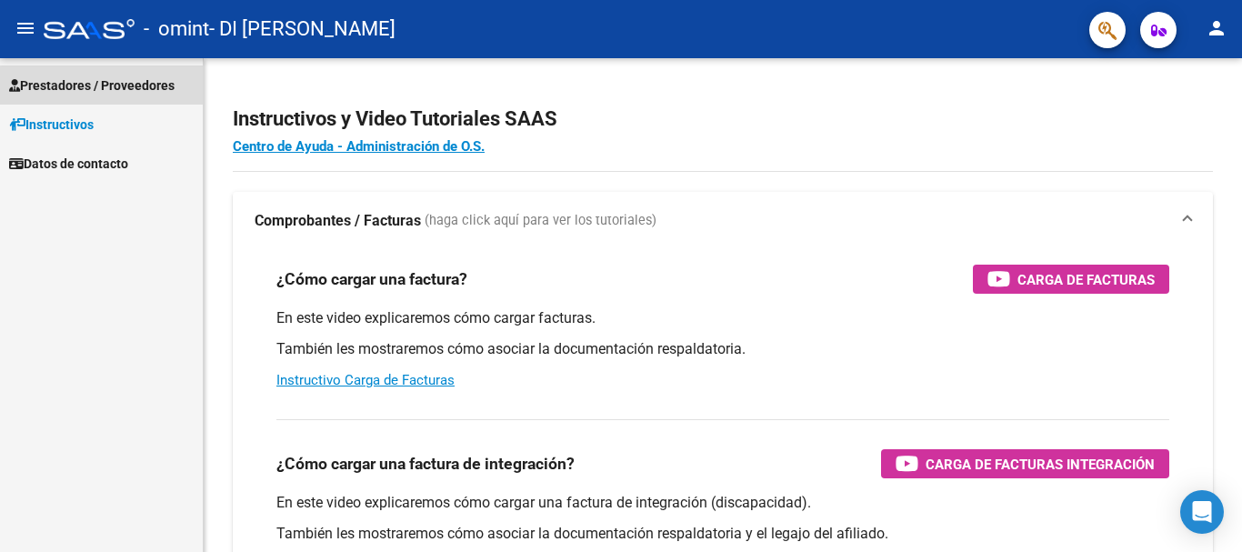
click at [153, 88] on span "Prestadores / Proveedores" at bounding box center [92, 85] width 166 height 20
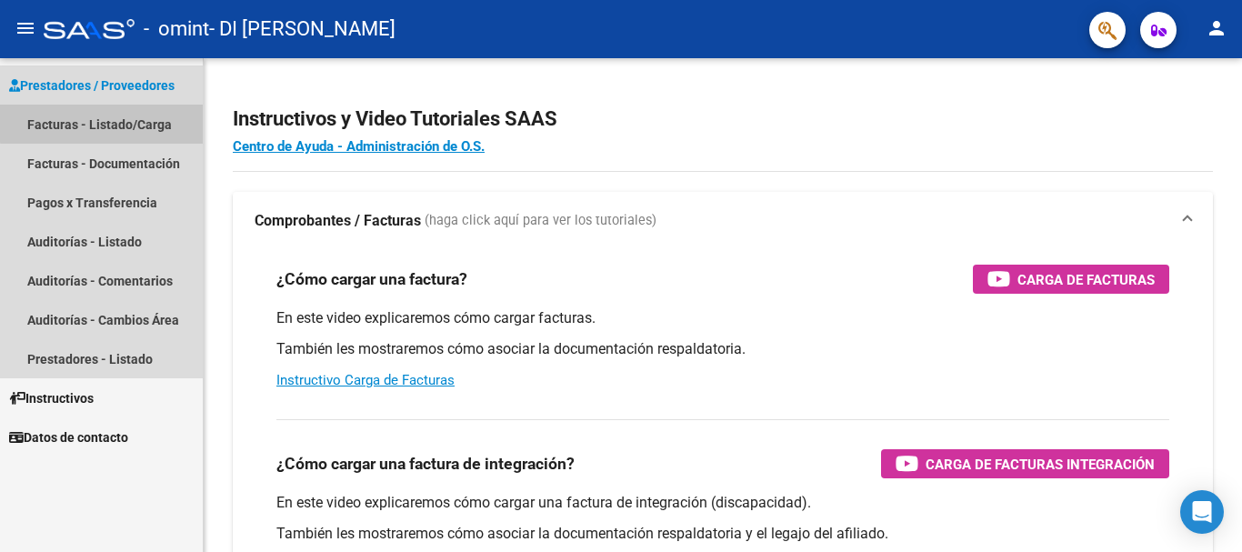
click at [157, 114] on link "Facturas - Listado/Carga" at bounding box center [101, 124] width 203 height 39
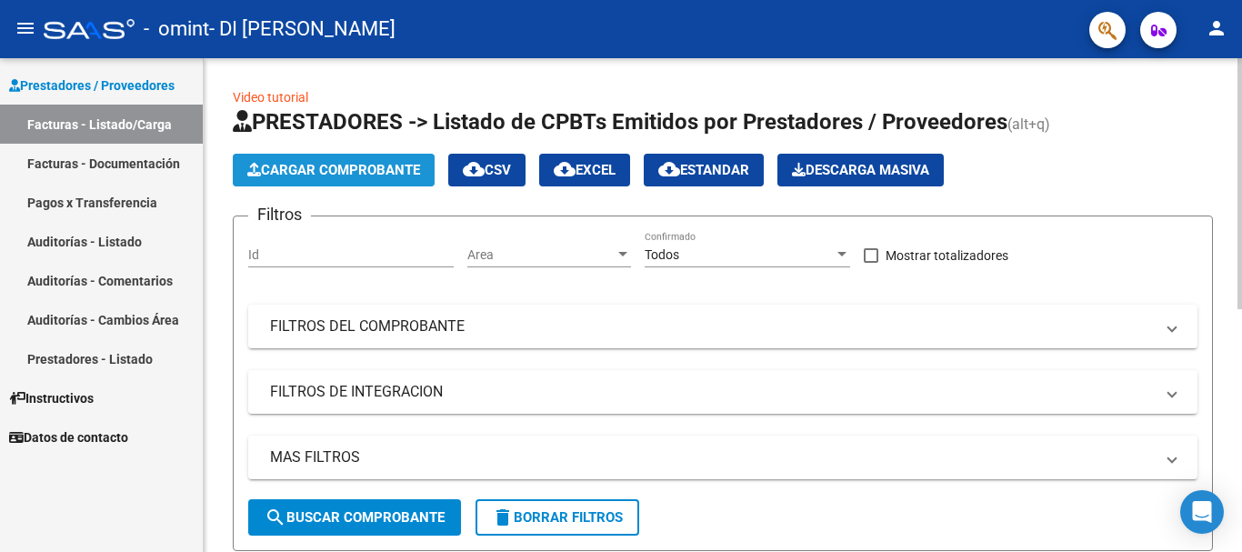
click at [393, 158] on button "Cargar Comprobante" at bounding box center [334, 170] width 202 height 33
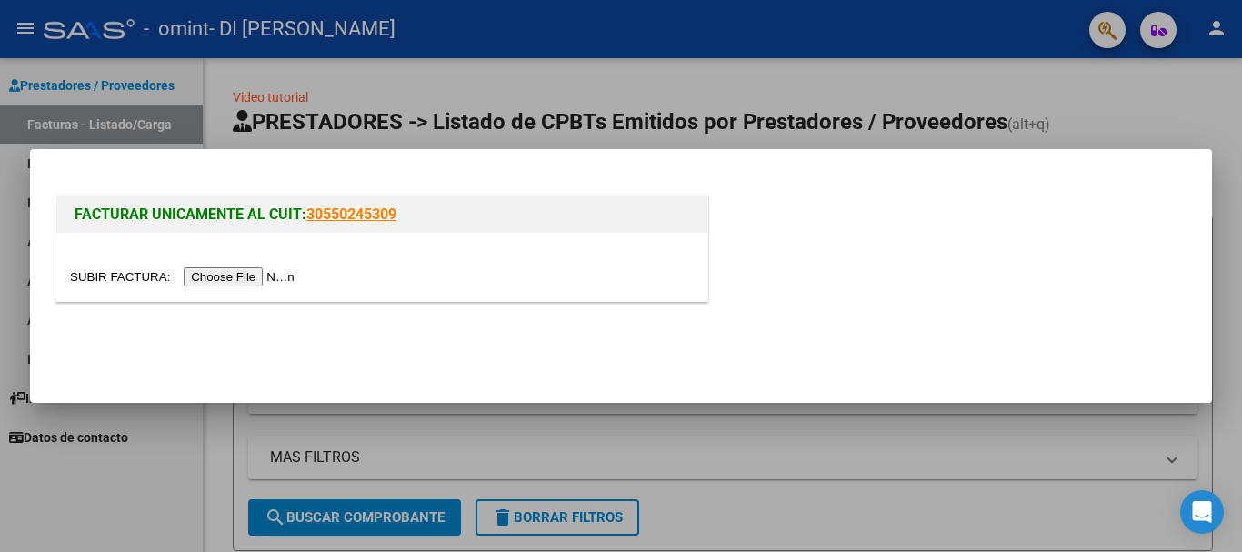
click at [293, 274] on input "file" at bounding box center [185, 276] width 230 height 19
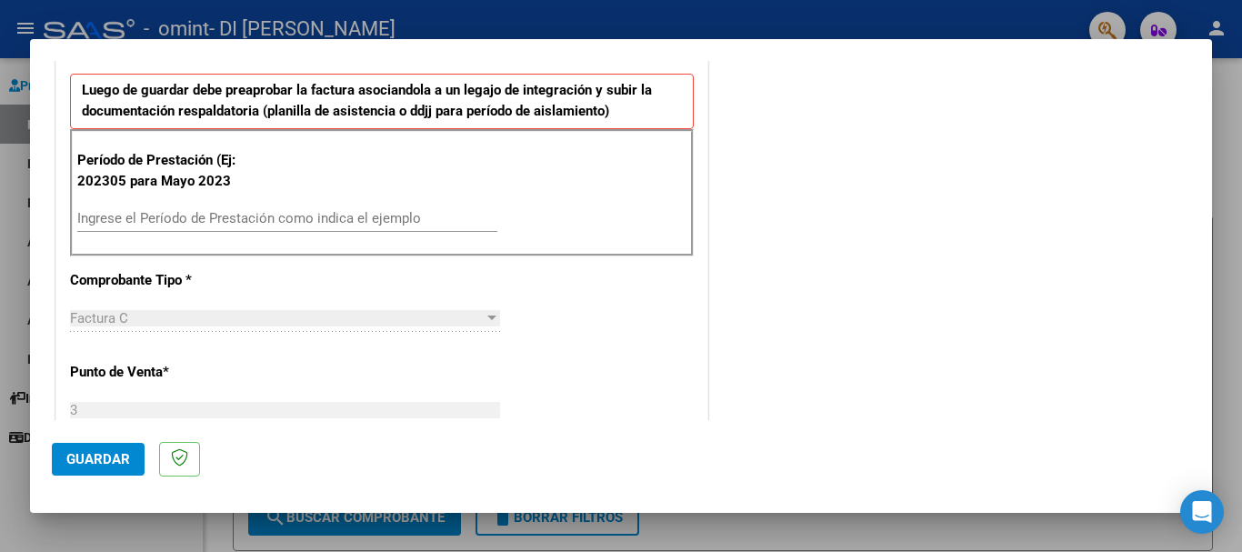
scroll to position [459, 0]
click at [105, 458] on span "Guardar" at bounding box center [98, 459] width 64 height 16
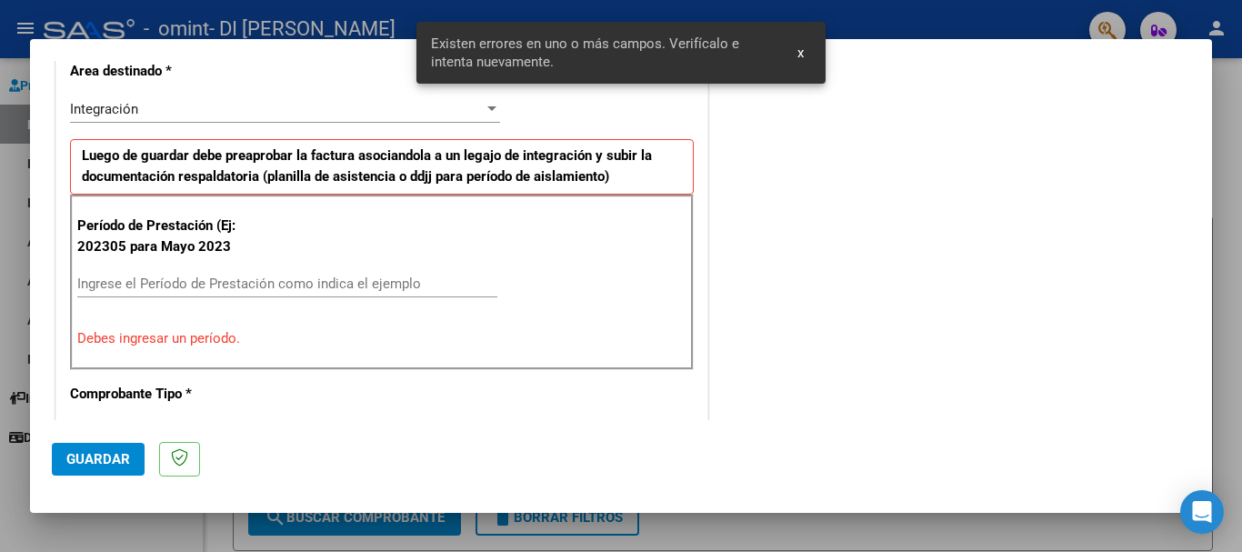
scroll to position [394, 0]
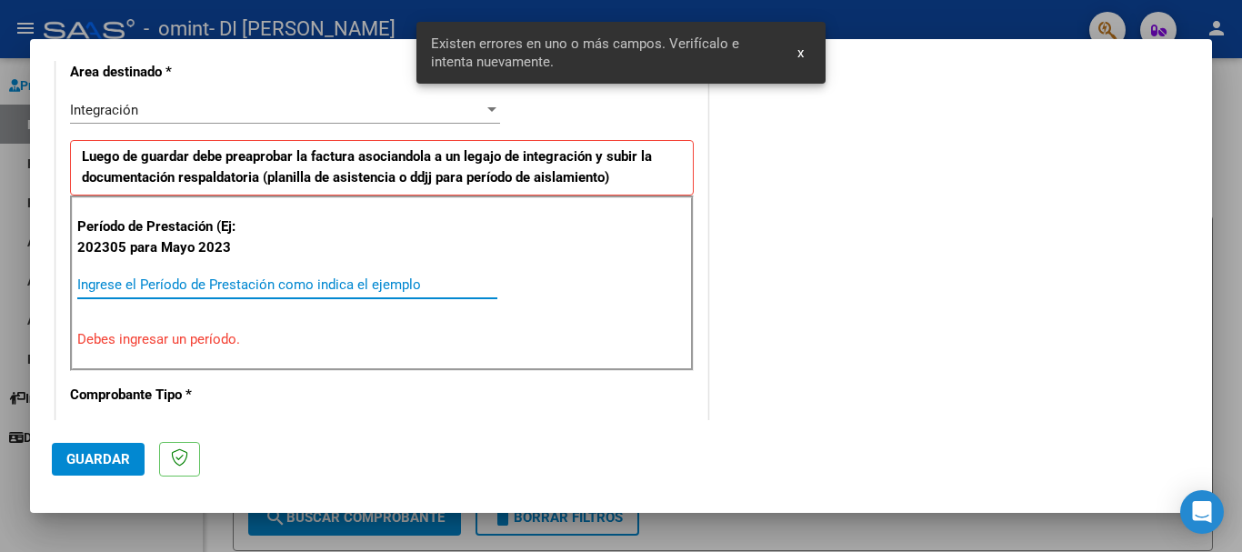
click at [374, 287] on input "Ingrese el Período de Prestación como indica el ejemplo" at bounding box center [287, 284] width 420 height 16
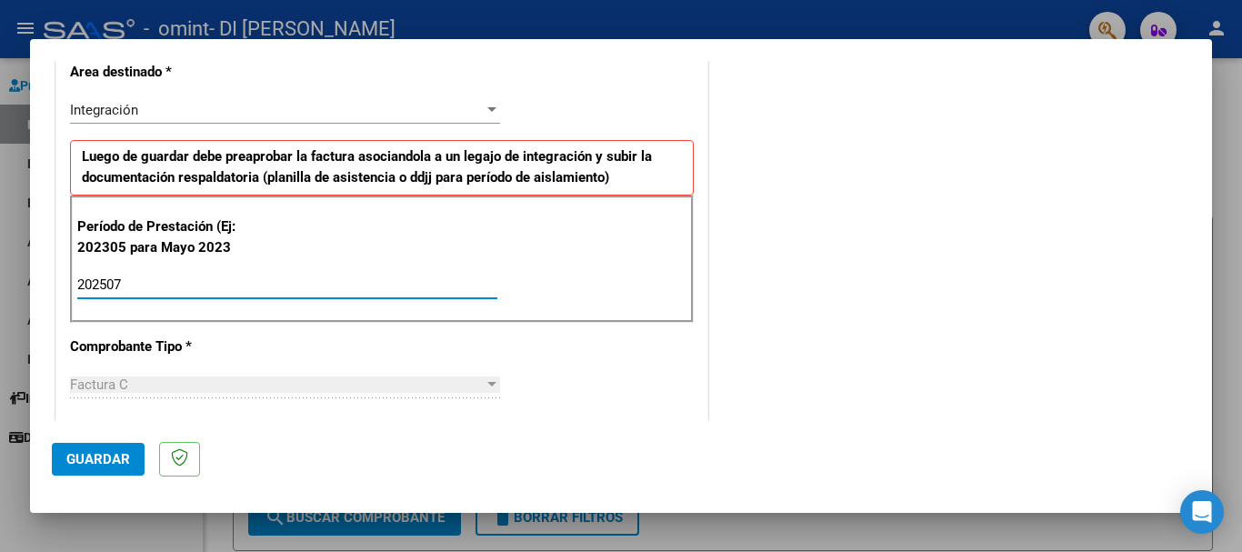
type input "202507"
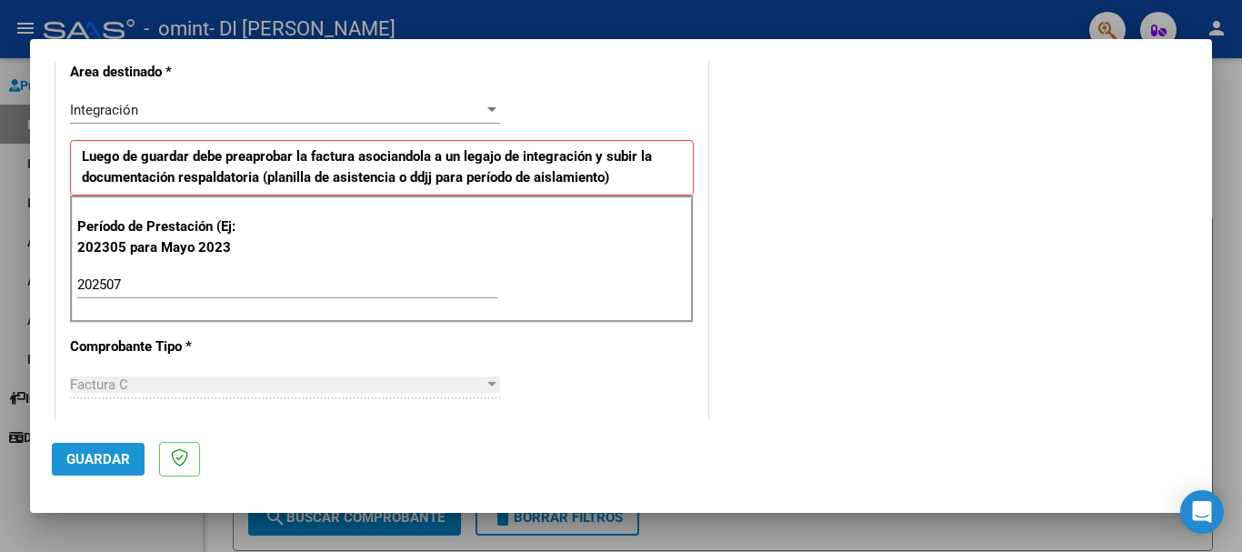
click at [95, 455] on span "Guardar" at bounding box center [98, 459] width 64 height 16
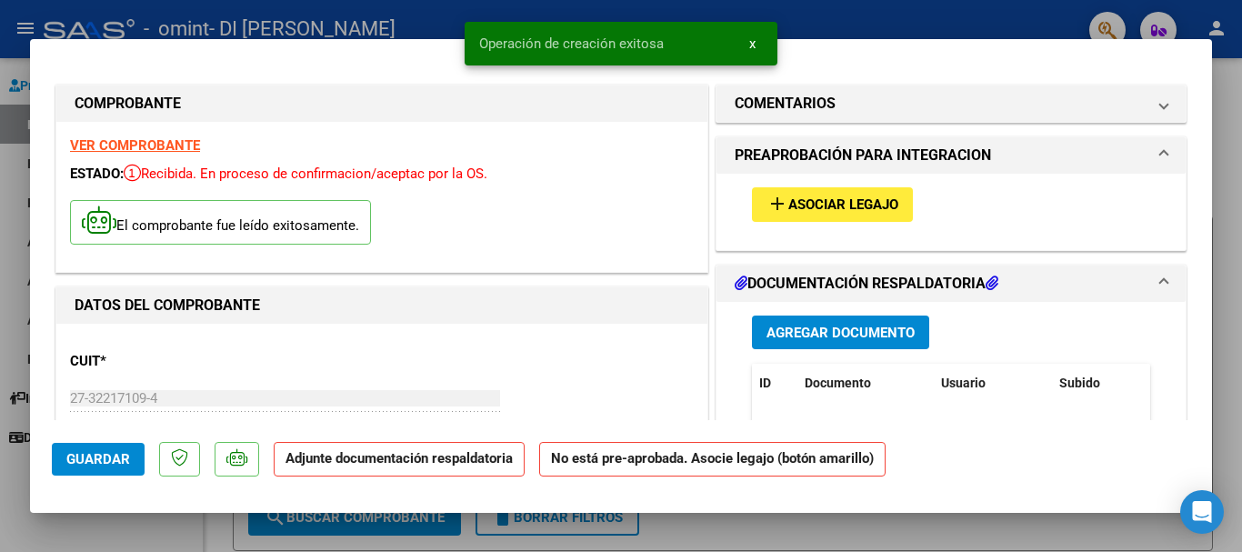
click at [854, 215] on button "add Asociar Legajo" at bounding box center [832, 204] width 161 height 34
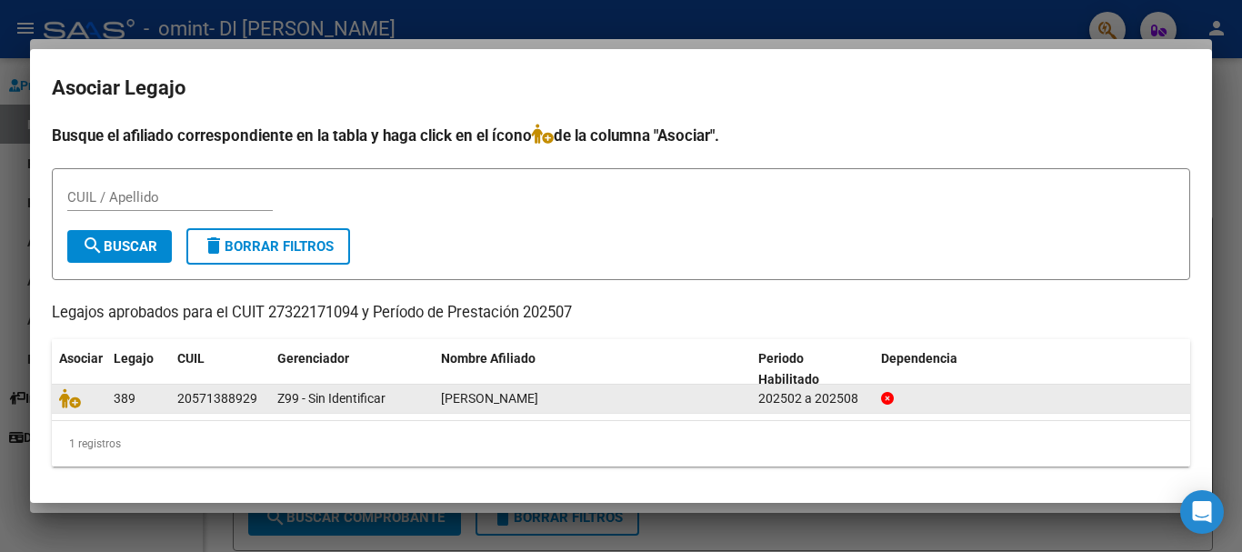
click at [157, 402] on div "389" at bounding box center [138, 398] width 49 height 21
click at [163, 394] on datatable-body-cell "389" at bounding box center [138, 399] width 64 height 28
click at [456, 408] on div "[PERSON_NAME]" at bounding box center [592, 398] width 303 height 21
click at [489, 406] on div "[PERSON_NAME]" at bounding box center [592, 398] width 303 height 21
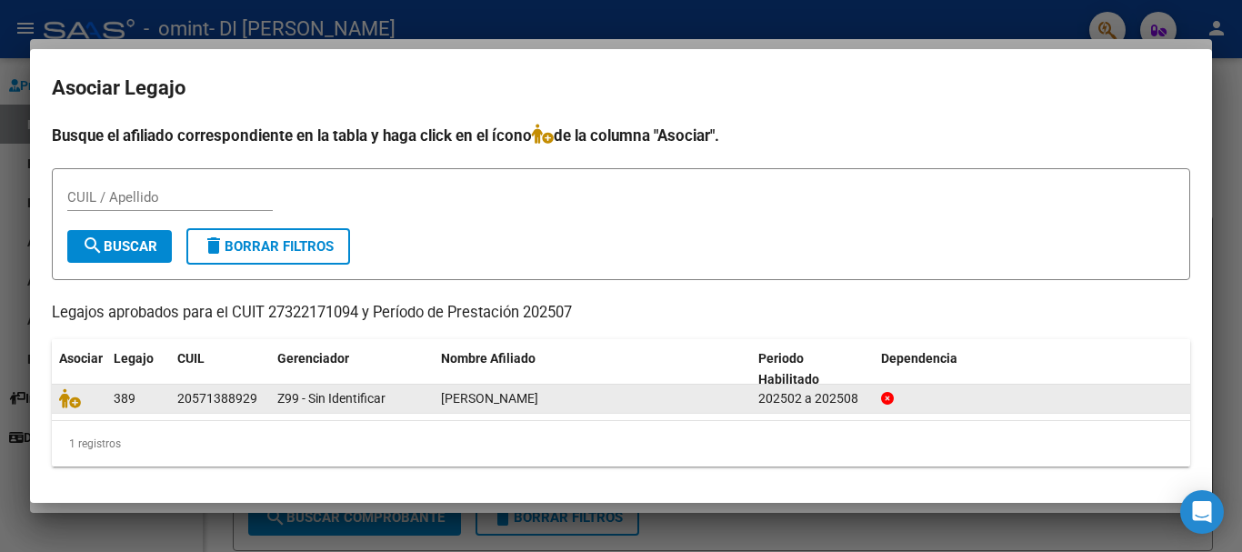
click at [489, 406] on div "[PERSON_NAME]" at bounding box center [592, 398] width 303 height 21
click at [538, 397] on span "[PERSON_NAME]" at bounding box center [489, 398] width 97 height 15
click at [499, 405] on span "[PERSON_NAME]" at bounding box center [489, 398] width 97 height 15
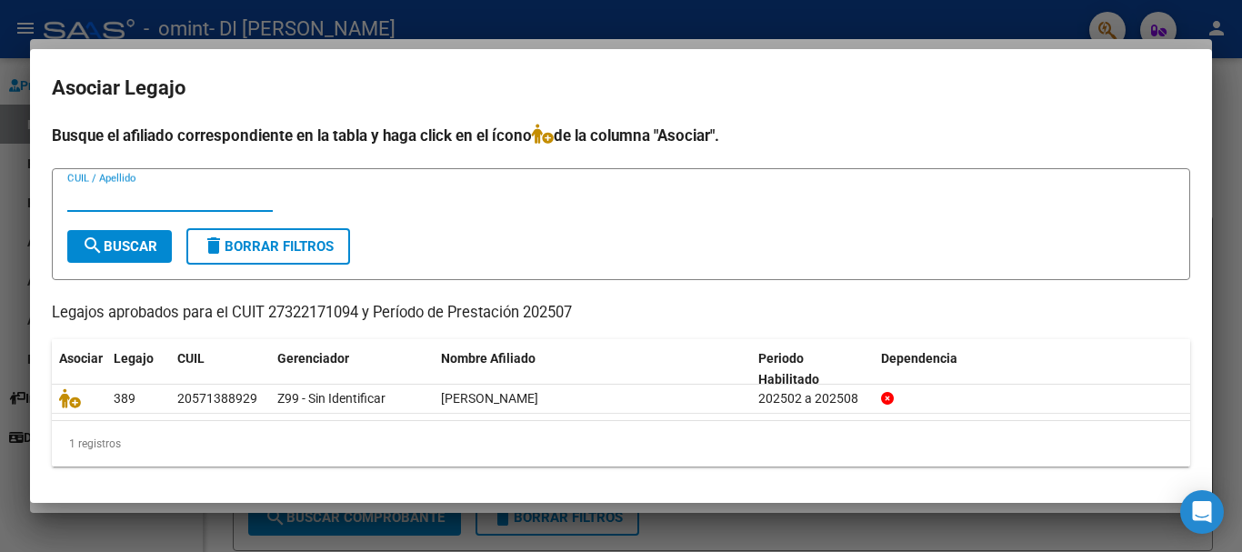
click at [152, 189] on input "CUIL / Apellido" at bounding box center [170, 197] width 206 height 16
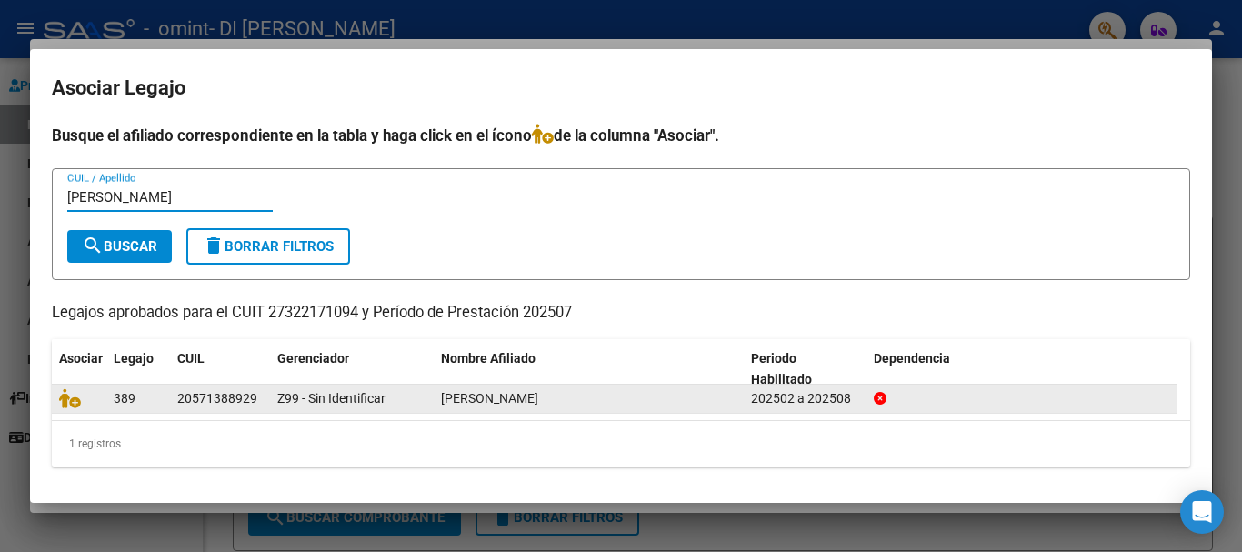
type input "[PERSON_NAME]"
click at [214, 399] on div "20571388929" at bounding box center [217, 398] width 80 height 21
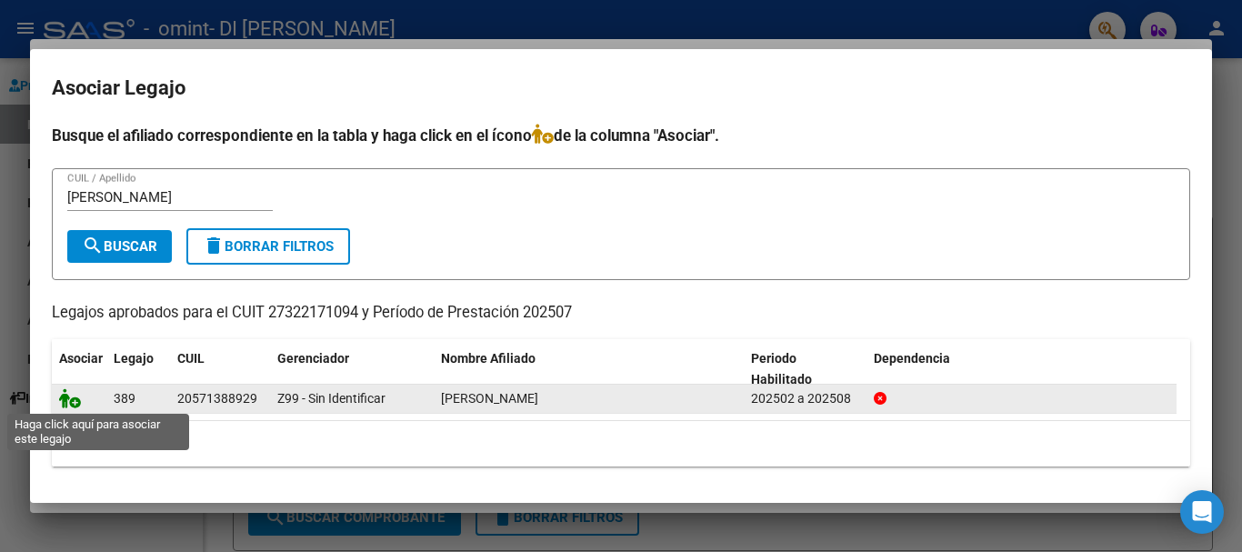
click at [68, 401] on icon at bounding box center [70, 398] width 22 height 20
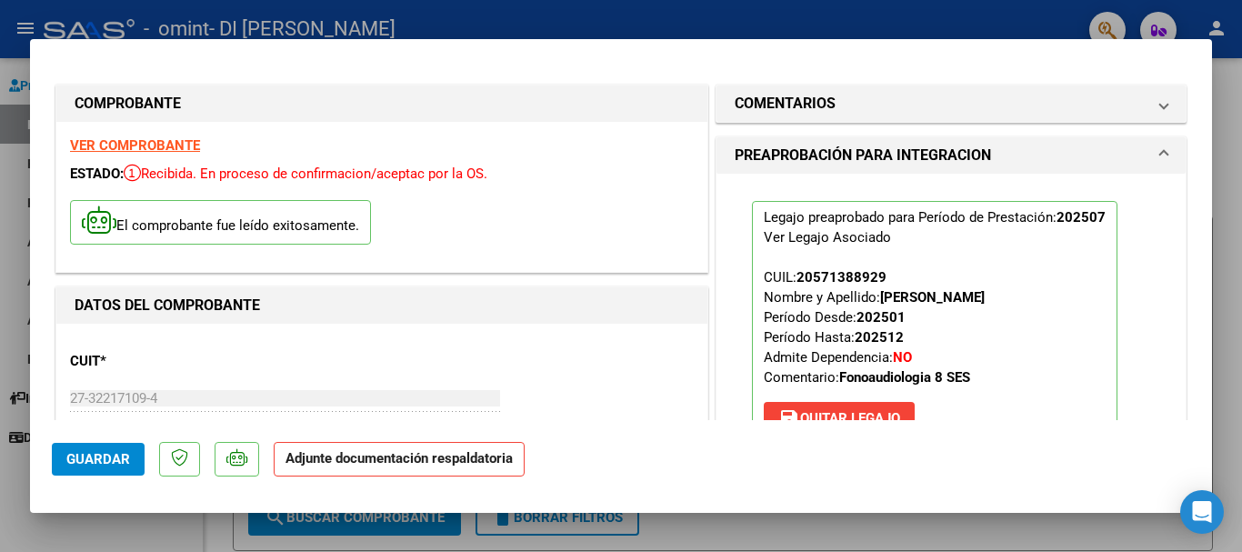
click at [1161, 293] on div "Legajo preaprobado para Período de Prestación: 202507 Ver Legajo Asociado CUIL:…" at bounding box center [951, 329] width 469 height 311
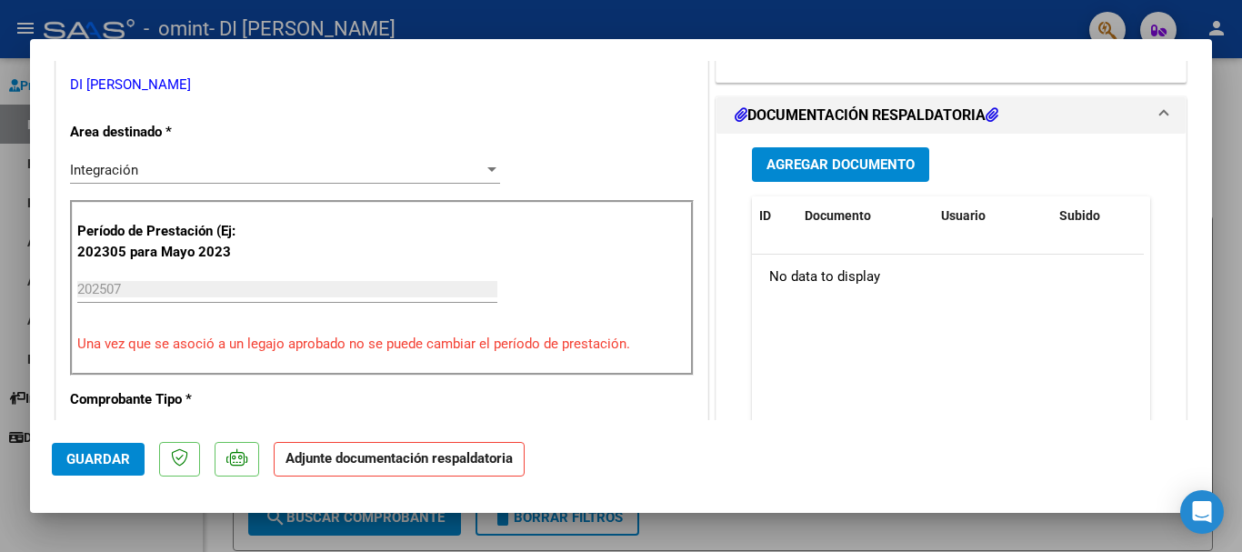
scroll to position [404, 0]
click at [879, 159] on span "Agregar Documento" at bounding box center [841, 164] width 148 height 16
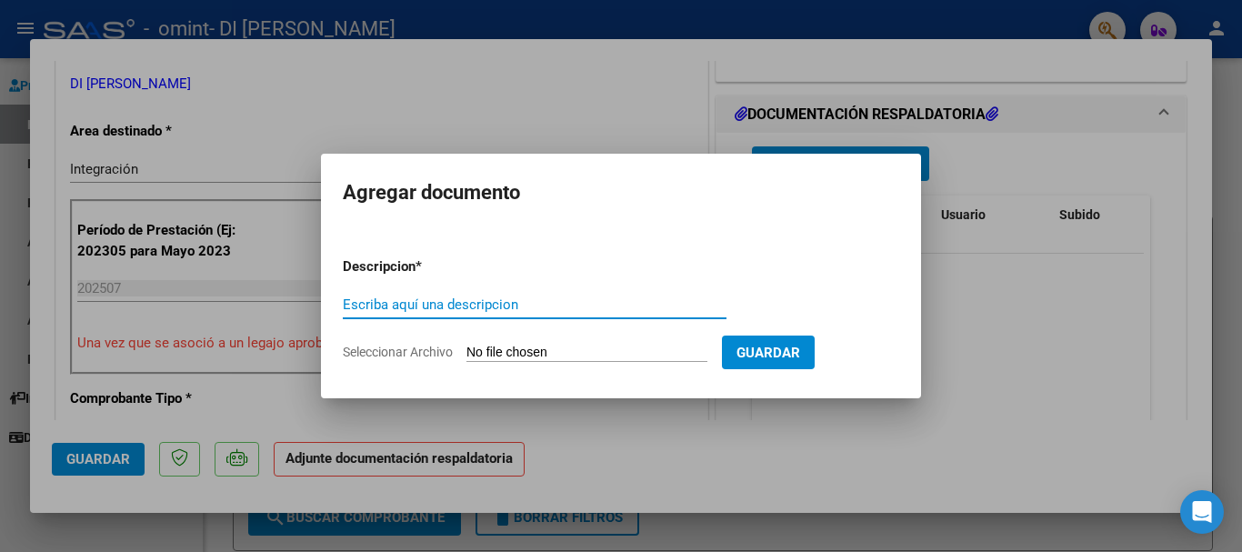
click at [577, 353] on input "Seleccionar Archivo" at bounding box center [587, 353] width 241 height 17
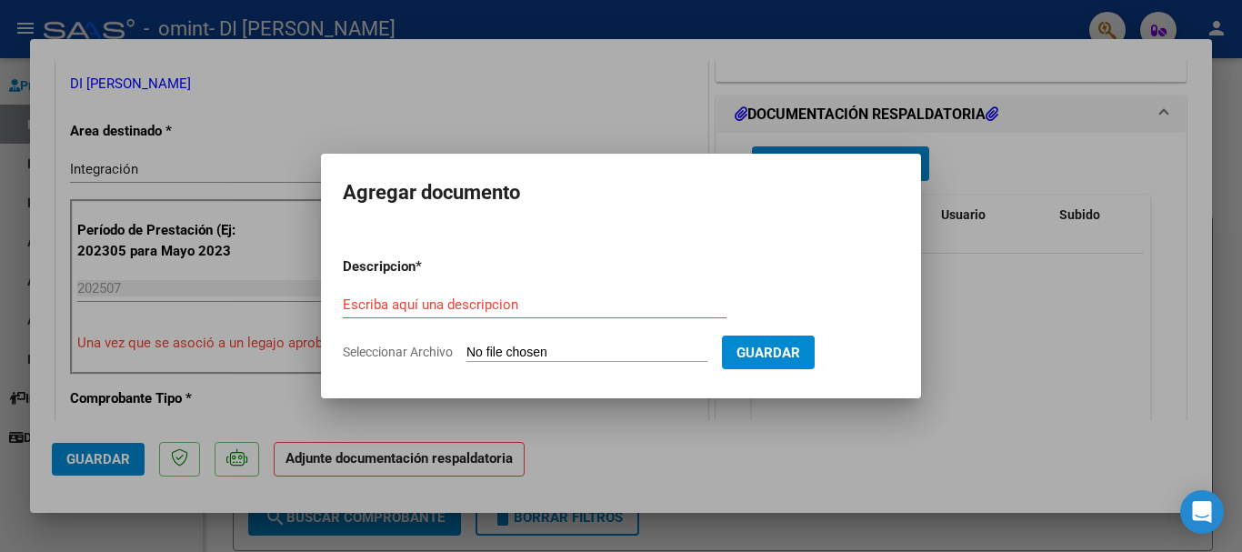
type input "C:\fakepath\asistencia [PERSON_NAME] [DATE].pdf"
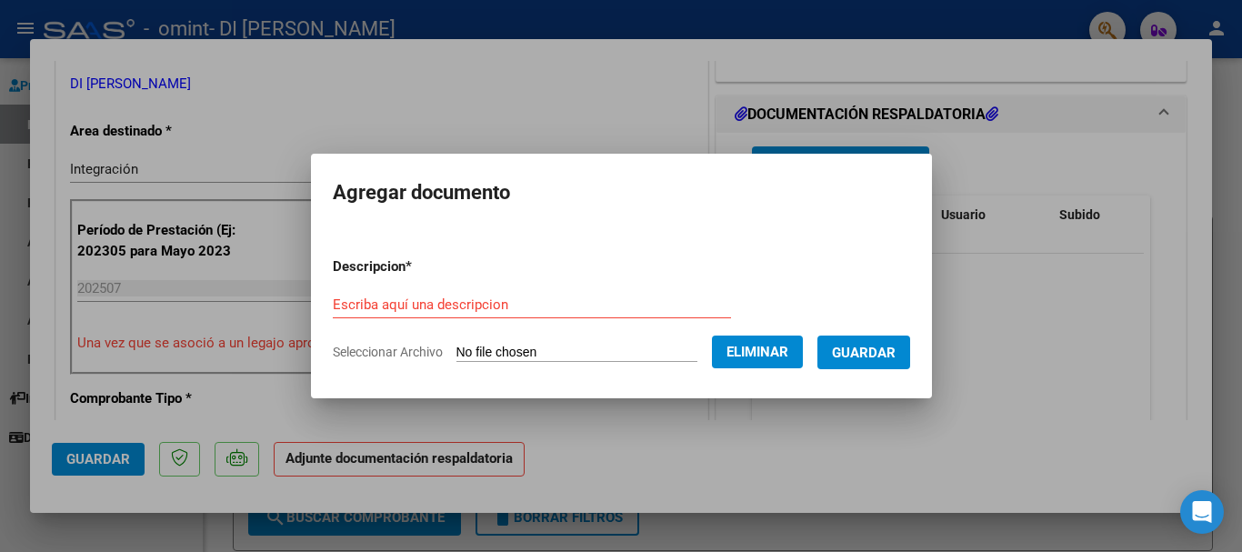
click at [509, 278] on form "Descripcion * Escriba aquí una descripcion Seleccionar Archivo Eliminar Guardar" at bounding box center [621, 309] width 577 height 133
click at [515, 296] on input "Escriba aquí una descripcion" at bounding box center [532, 304] width 398 height 16
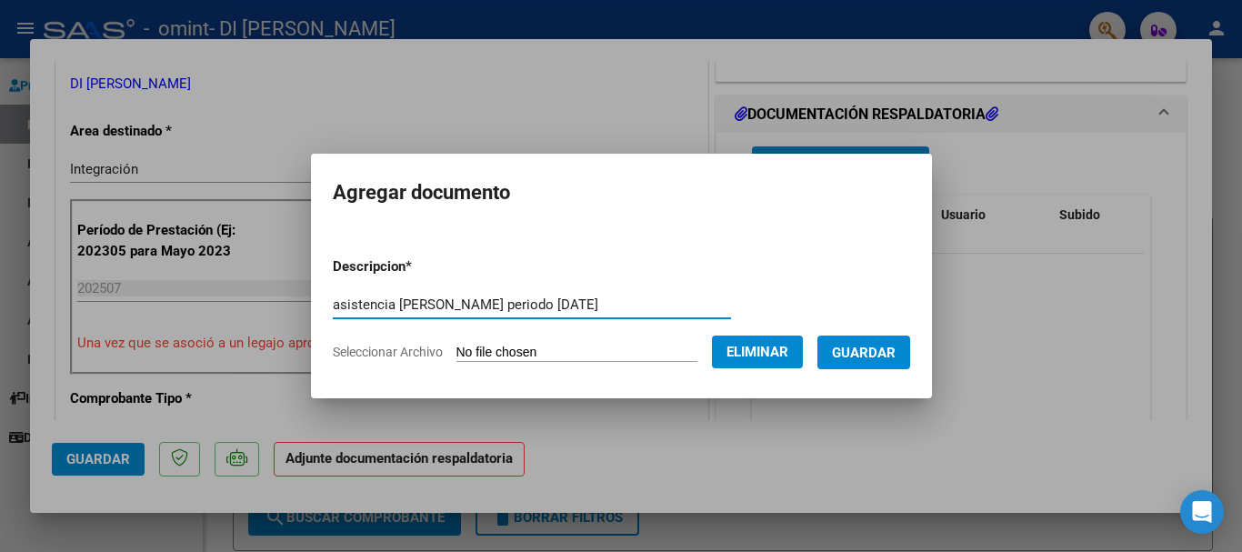
type input "asistencia [PERSON_NAME] periodo [DATE]"
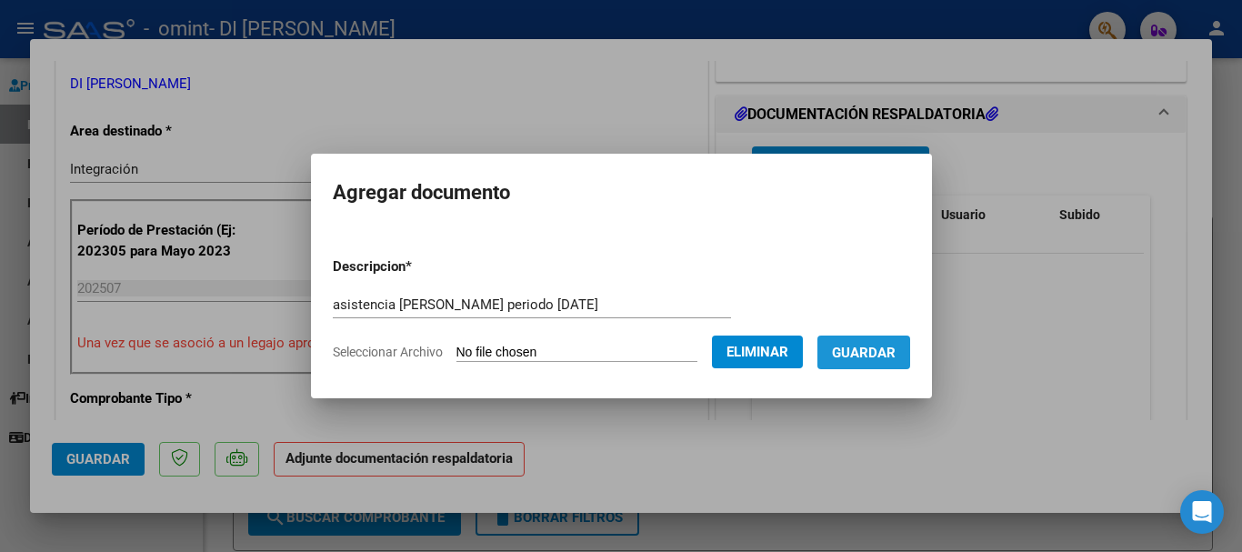
click at [885, 353] on span "Guardar" at bounding box center [864, 353] width 64 height 16
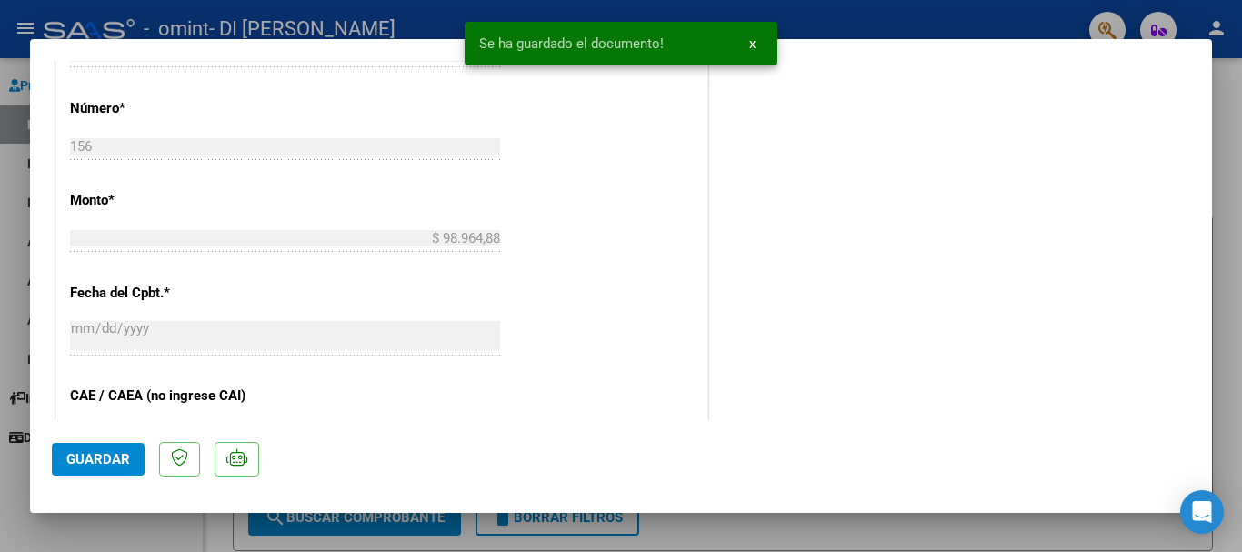
scroll to position [1269, 0]
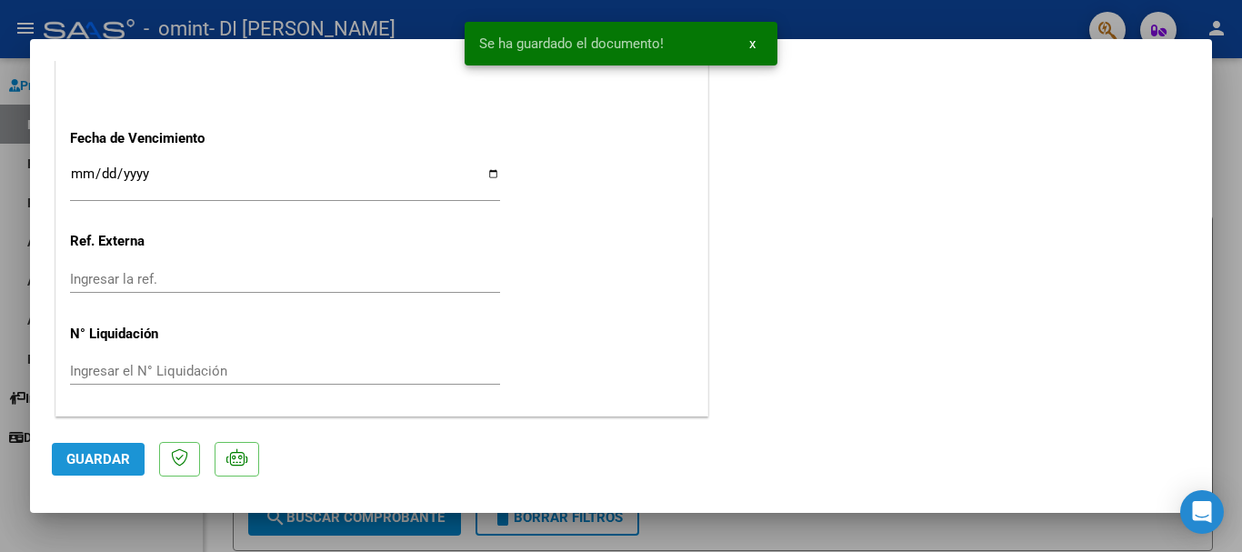
click at [72, 460] on span "Guardar" at bounding box center [98, 459] width 64 height 16
click at [1239, 244] on div at bounding box center [621, 276] width 1242 height 552
type input "$ 0,00"
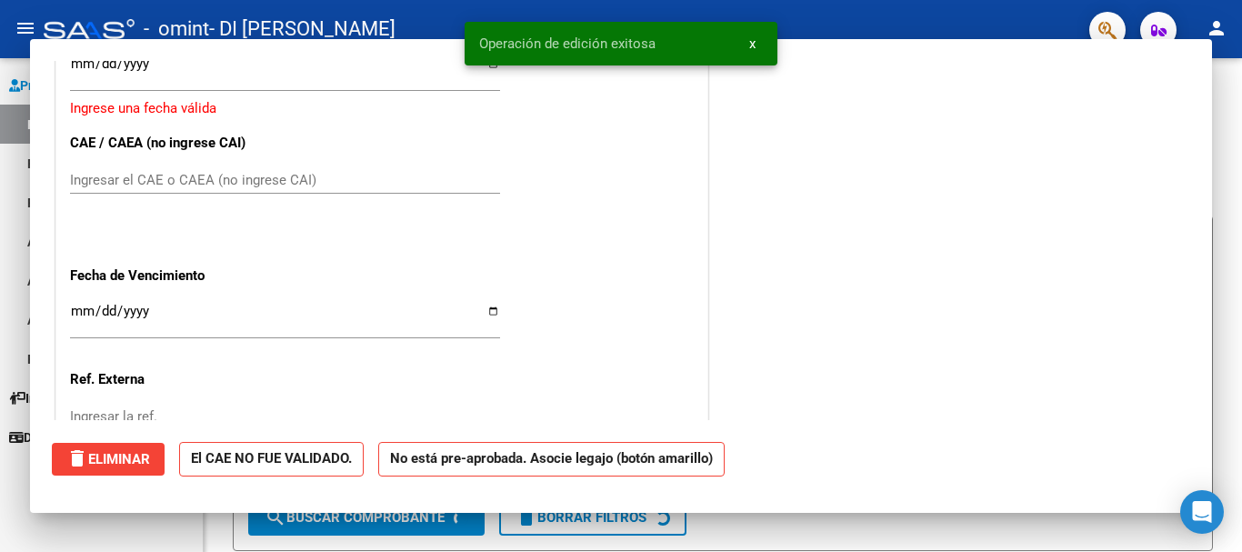
scroll to position [1407, 0]
